Goal: Navigation & Orientation: Understand site structure

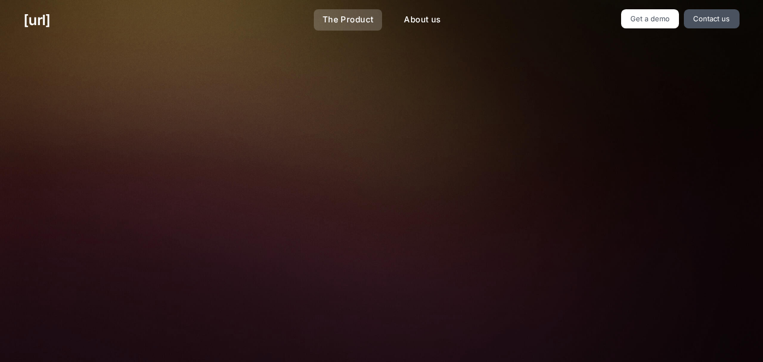
click at [343, 17] on link "The Product" at bounding box center [348, 19] width 69 height 21
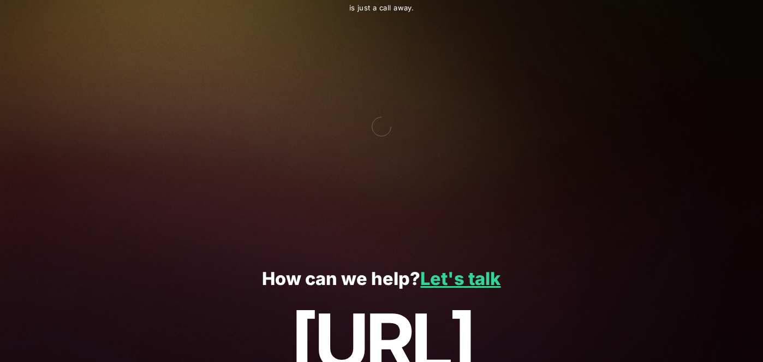
scroll to position [1988, 0]
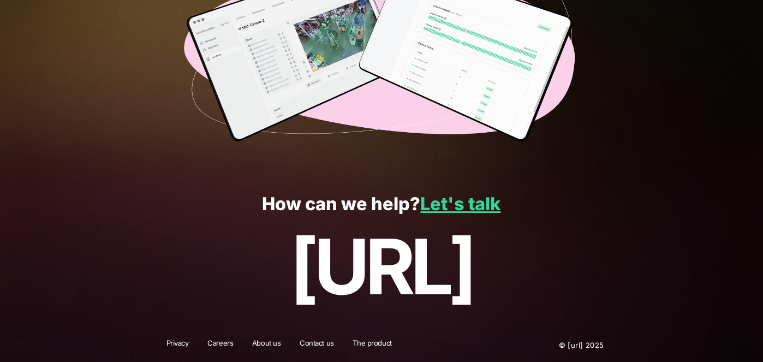
click at [224, 343] on link "Careers" at bounding box center [220, 345] width 40 height 14
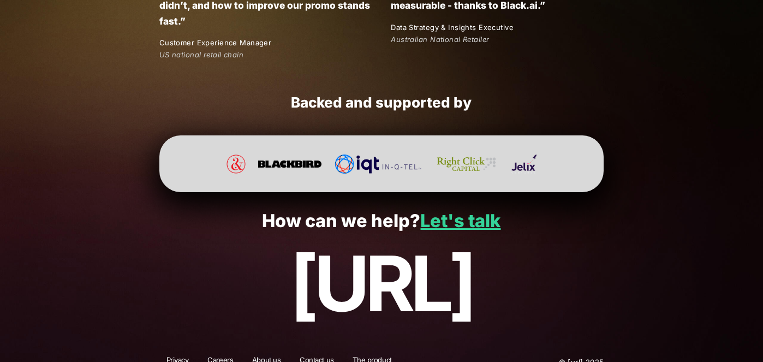
scroll to position [2087, 0]
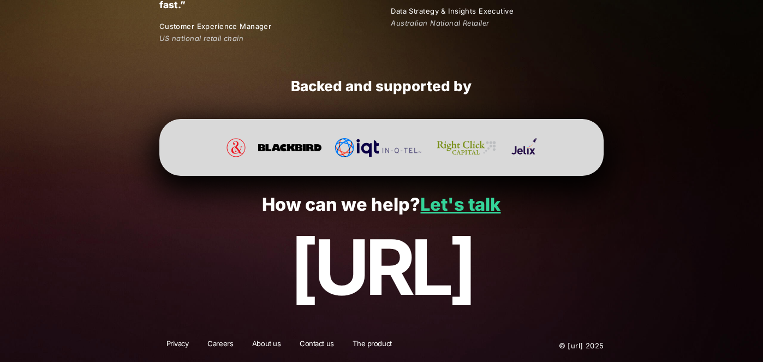
click at [317, 346] on link "Contact us" at bounding box center [316, 345] width 49 height 14
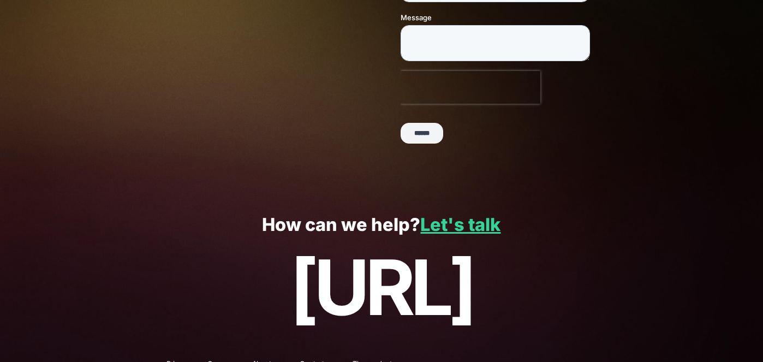
scroll to position [305, 0]
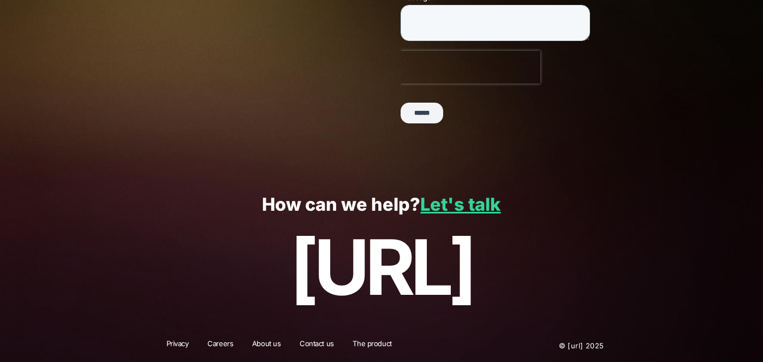
click at [265, 344] on link "About us" at bounding box center [266, 345] width 43 height 14
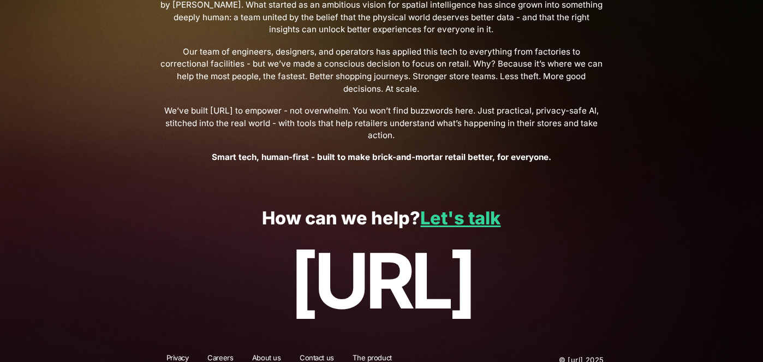
scroll to position [424, 0]
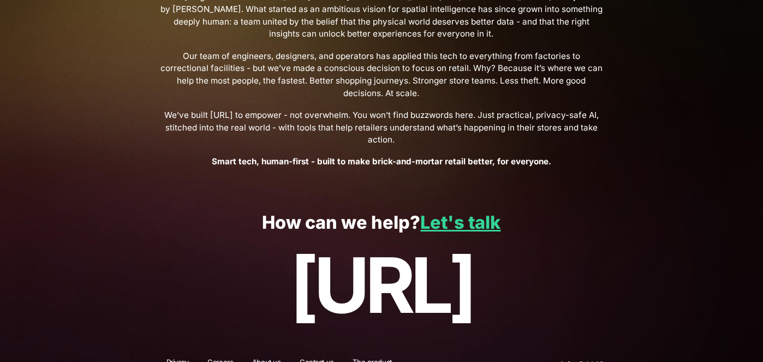
click at [229, 357] on link "Careers" at bounding box center [220, 364] width 40 height 14
